Goal: Find specific page/section: Find specific page/section

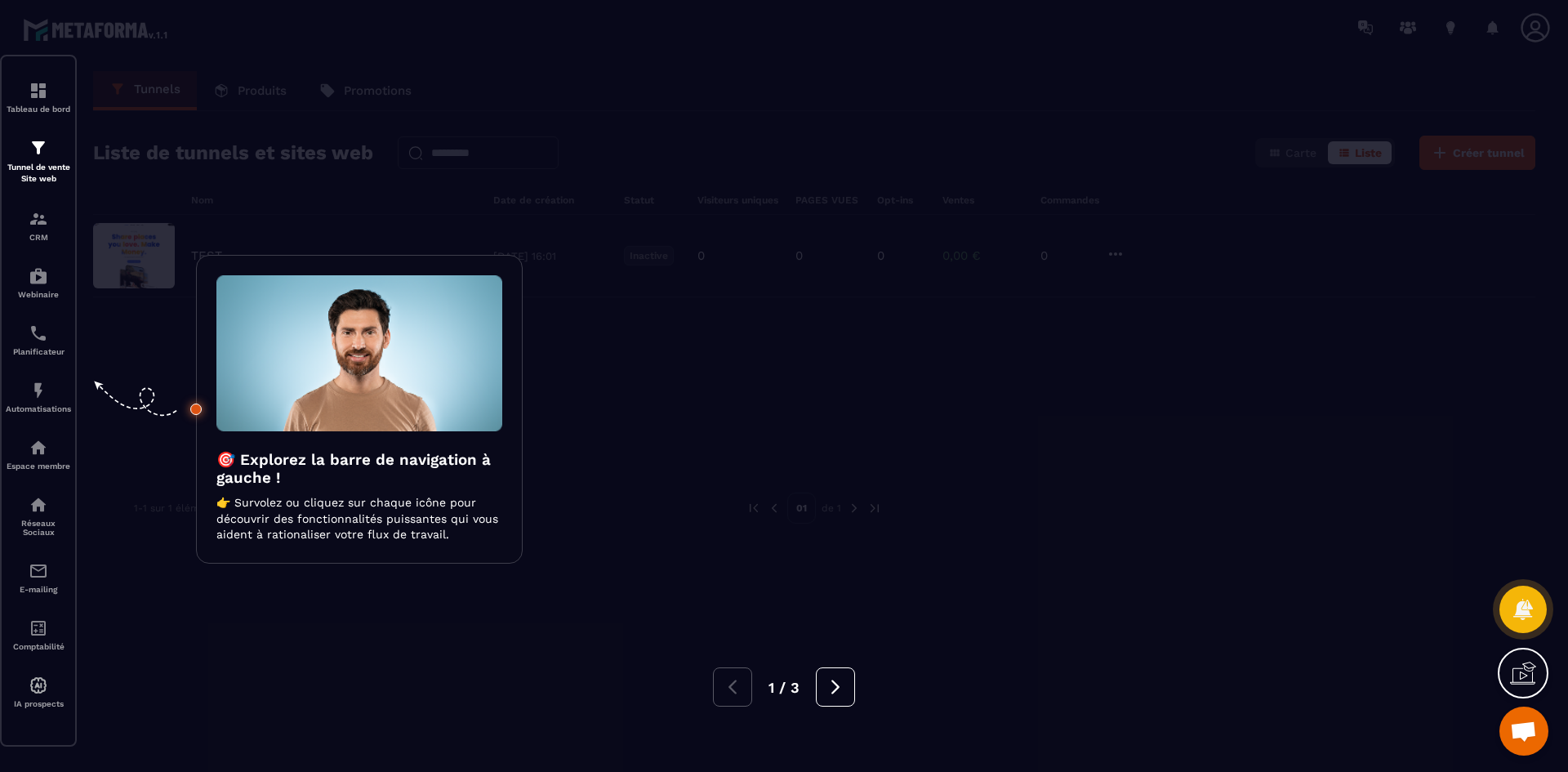
click at [869, 396] on div at bounding box center [784, 386] width 1568 height 772
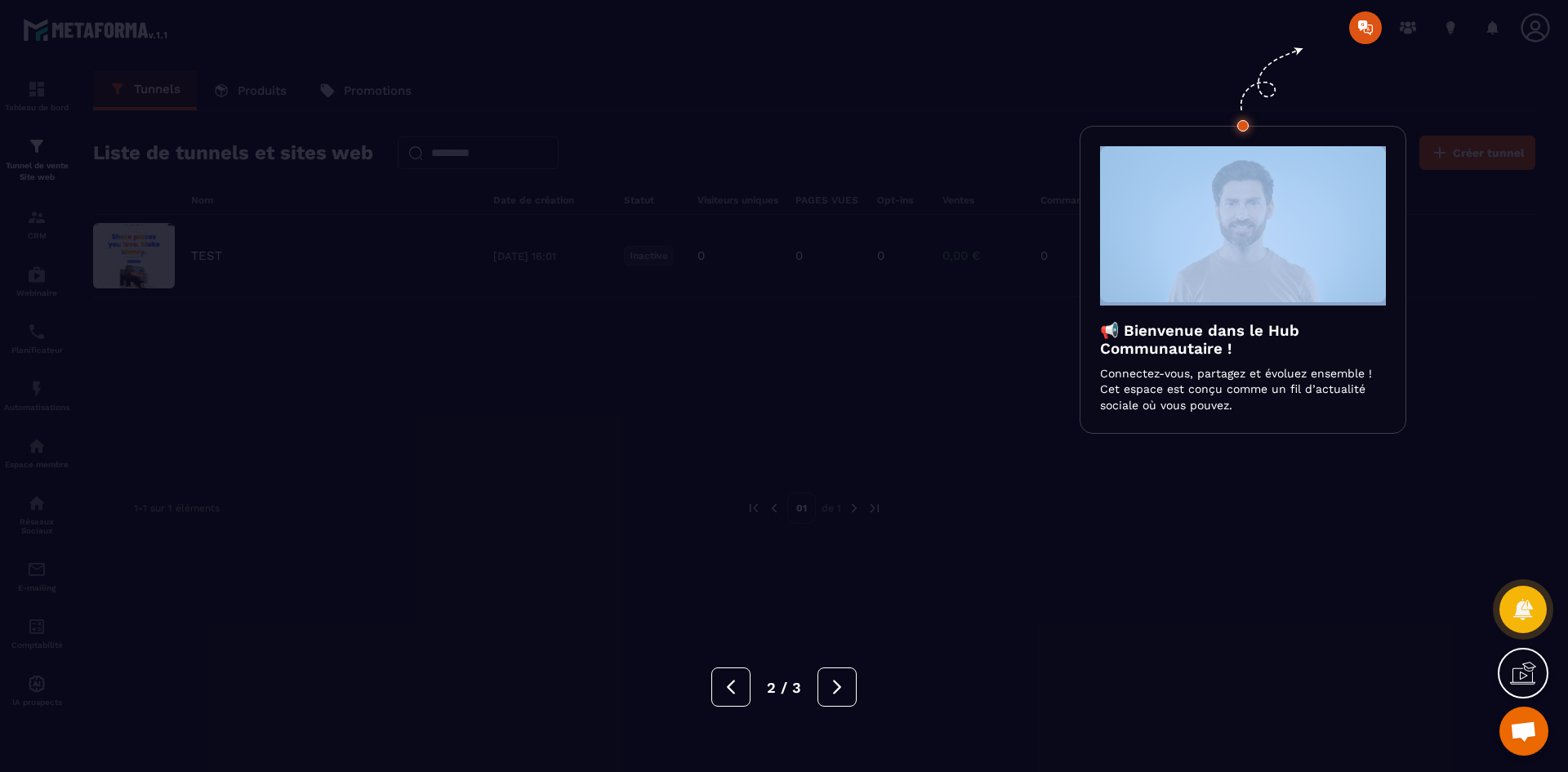
click at [869, 396] on div at bounding box center [784, 386] width 1568 height 772
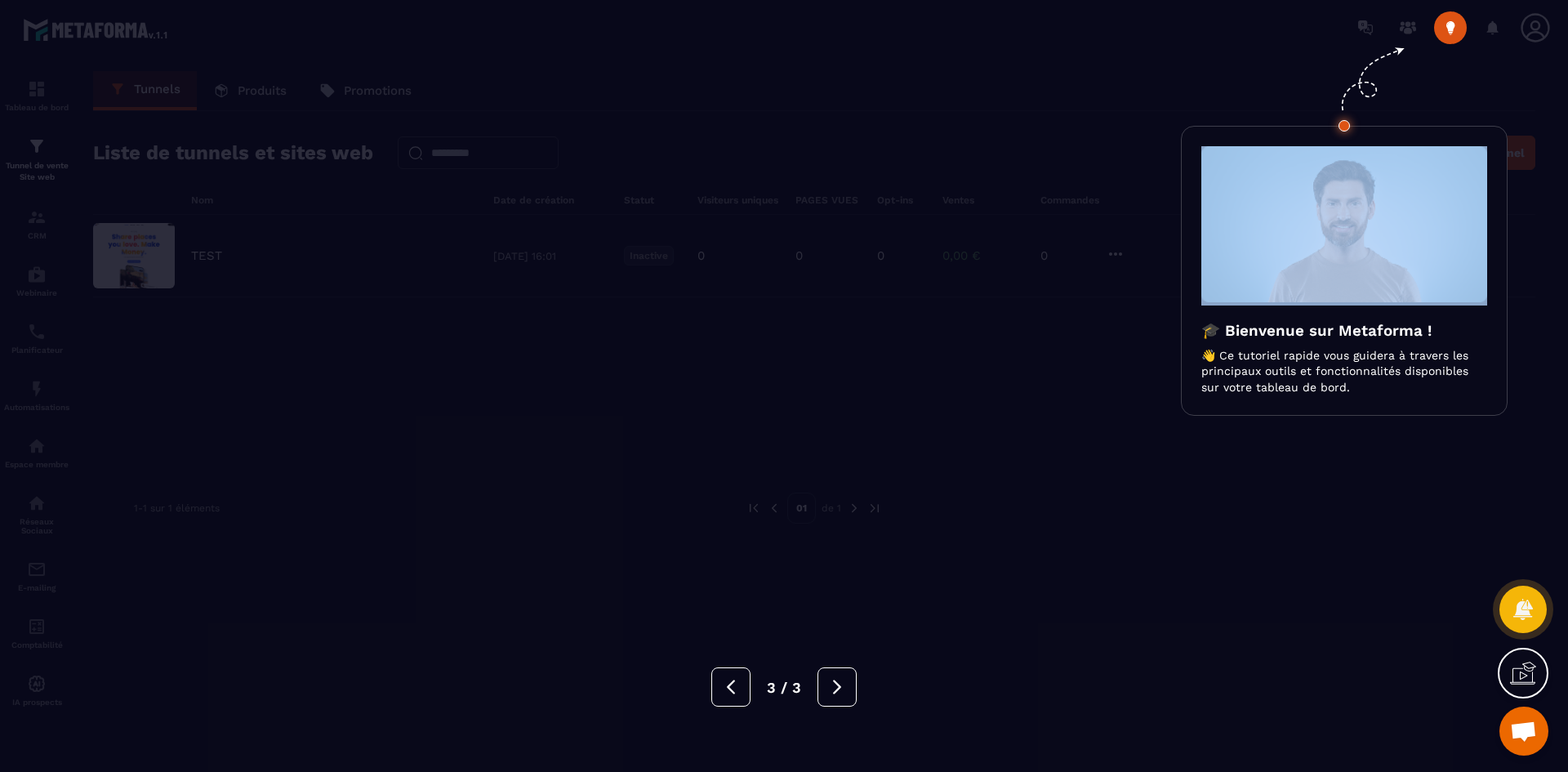
click at [869, 395] on div at bounding box center [784, 386] width 1568 height 772
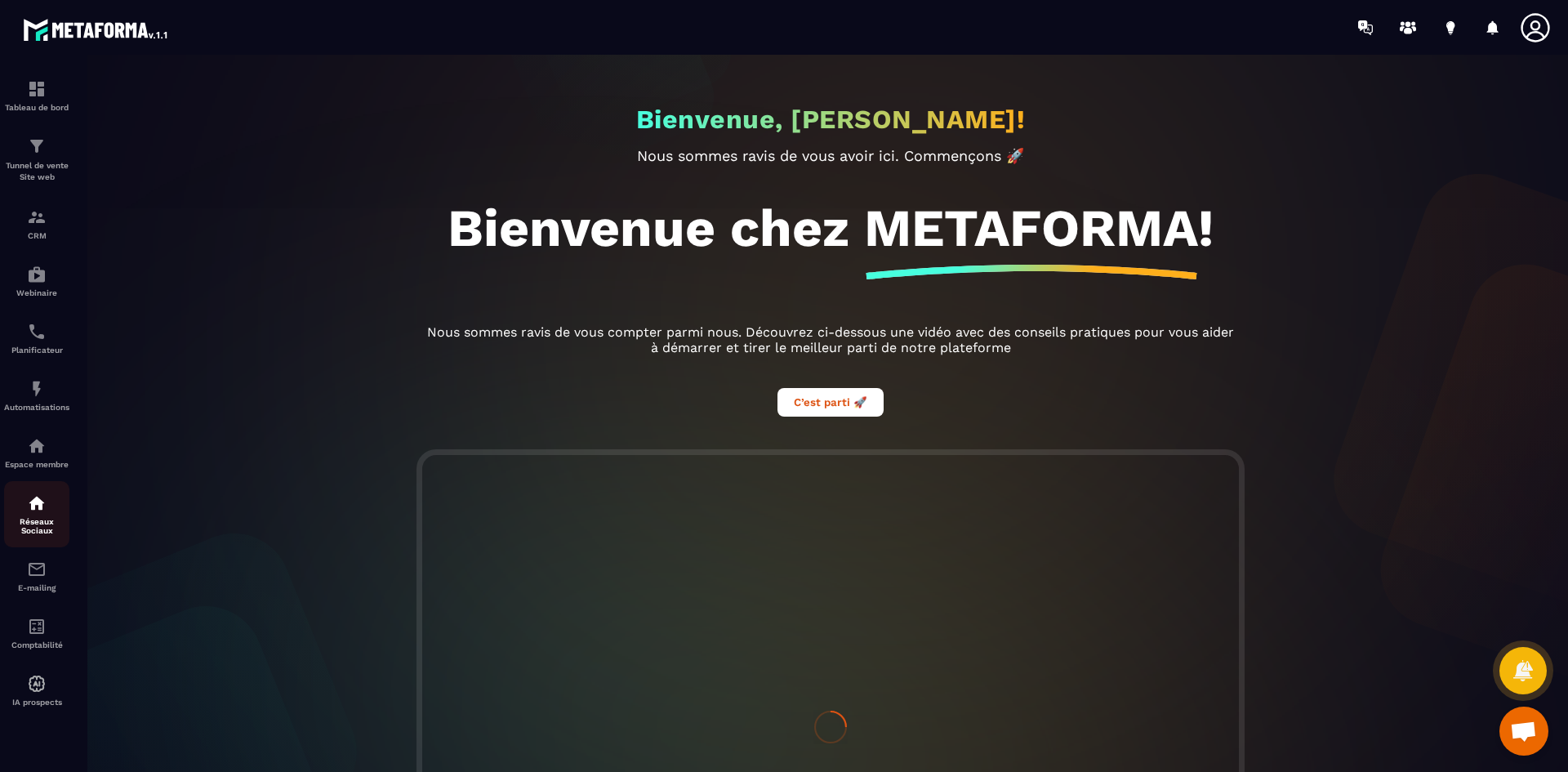
click at [33, 513] on div "Réseaux Sociaux" at bounding box center [36, 514] width 65 height 42
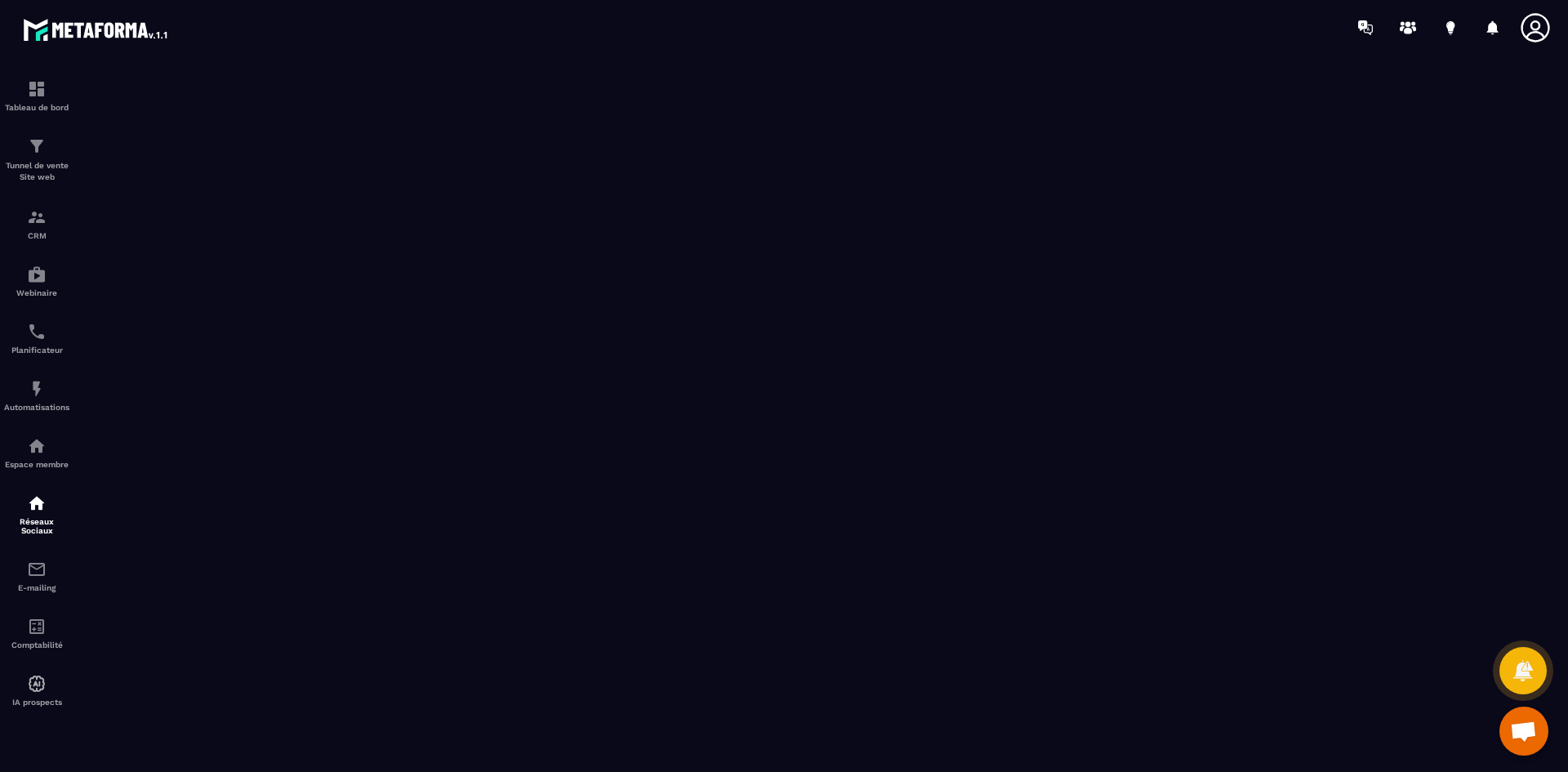
click at [69, 27] on img at bounding box center [96, 29] width 147 height 29
